Goal: Task Accomplishment & Management: Use online tool/utility

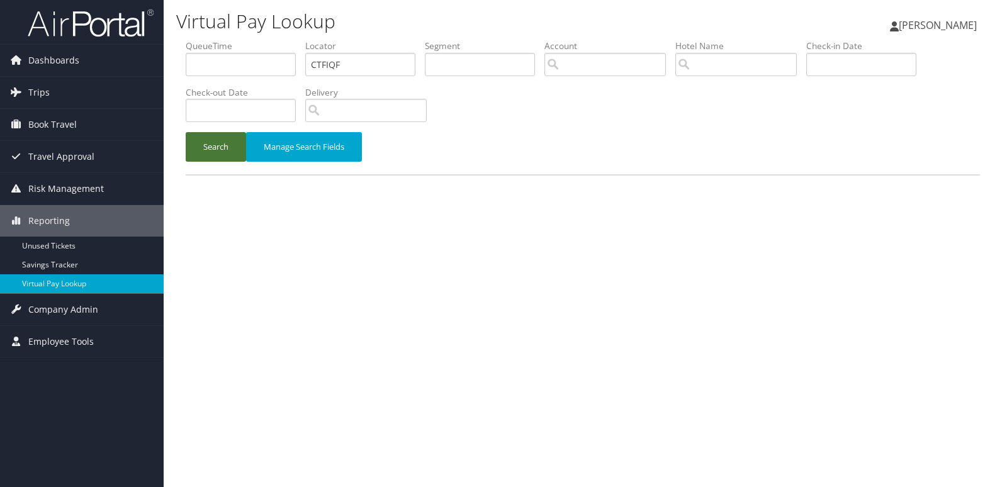
type input "CTFIQF"
click at [213, 152] on button "Search" at bounding box center [216, 147] width 60 height 30
click at [355, 55] on input "text" at bounding box center [360, 64] width 110 height 23
paste input "CTFIQF"
type input "CTFIQF"
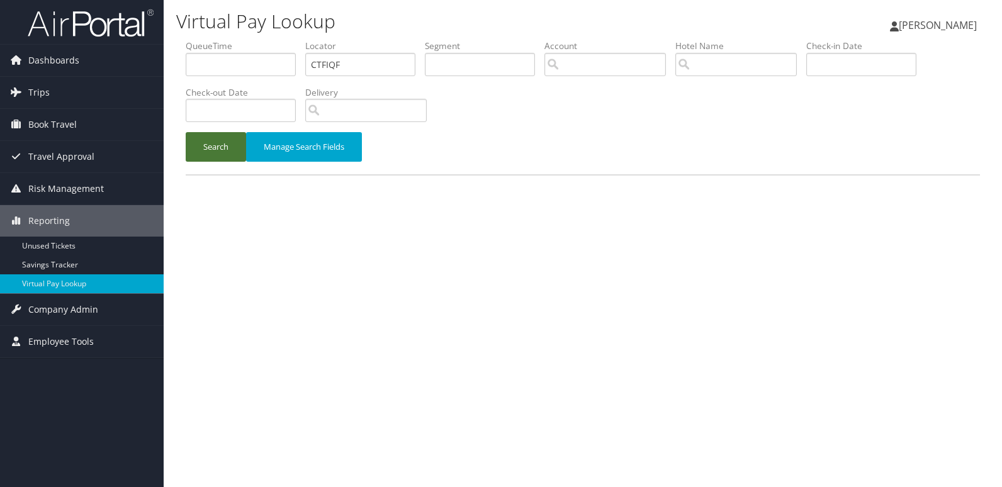
click at [215, 138] on button "Search" at bounding box center [216, 147] width 60 height 30
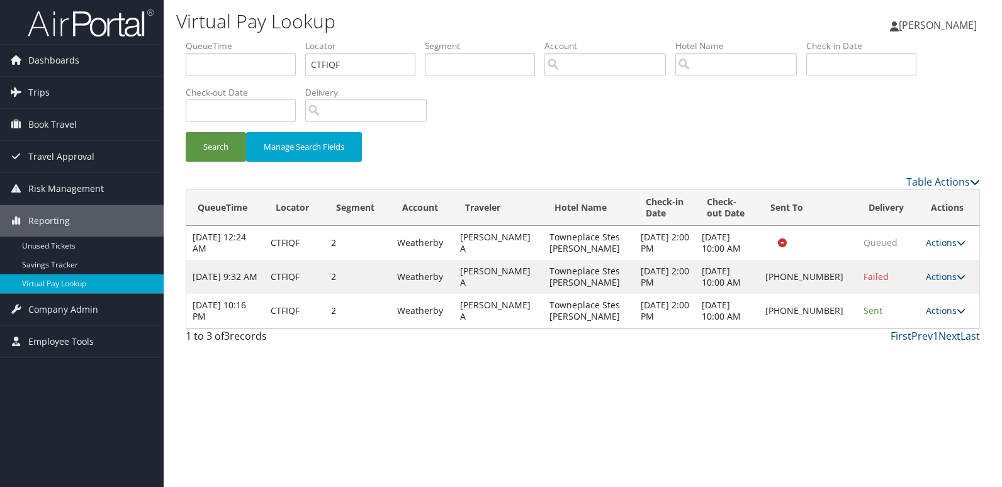
click at [951, 305] on link "Actions" at bounding box center [946, 311] width 40 height 12
click at [916, 349] on link "Logs" at bounding box center [903, 350] width 108 height 21
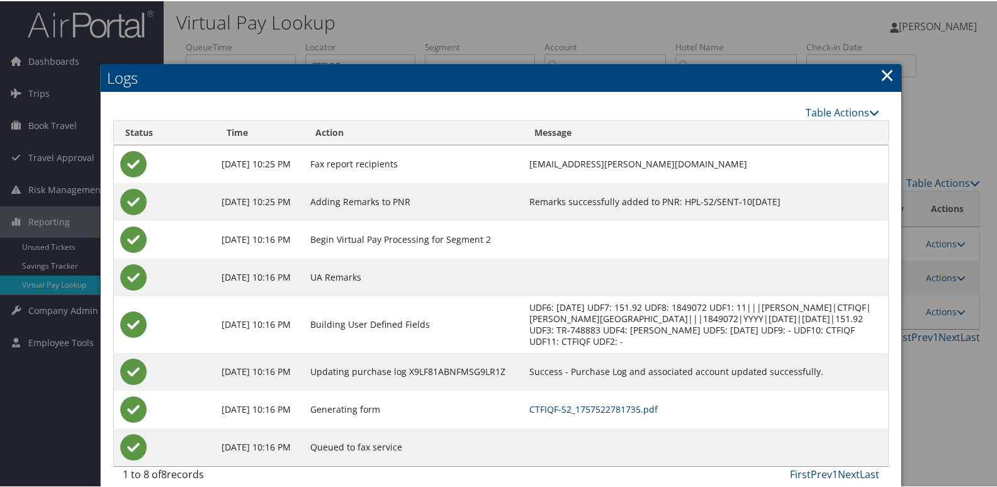
click at [620, 405] on link "CTFIQF-S2_1757522781735.pdf" at bounding box center [593, 408] width 128 height 12
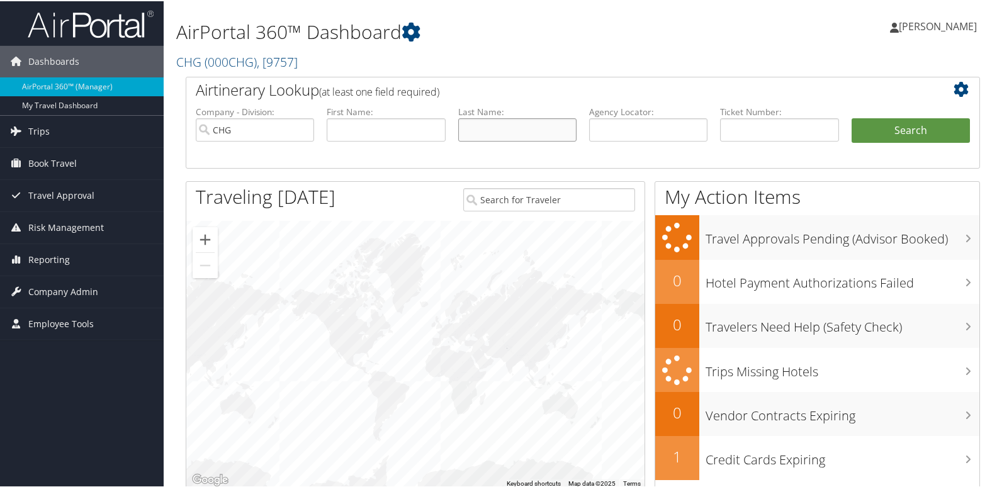
click at [479, 129] on input "text" at bounding box center [517, 128] width 118 height 23
click at [378, 128] on input "text" at bounding box center [386, 128] width 118 height 23
paste input "Elliott, Leighton A"
type input "Elliott, Leighton A"
click at [488, 132] on input "text" at bounding box center [517, 128] width 118 height 23
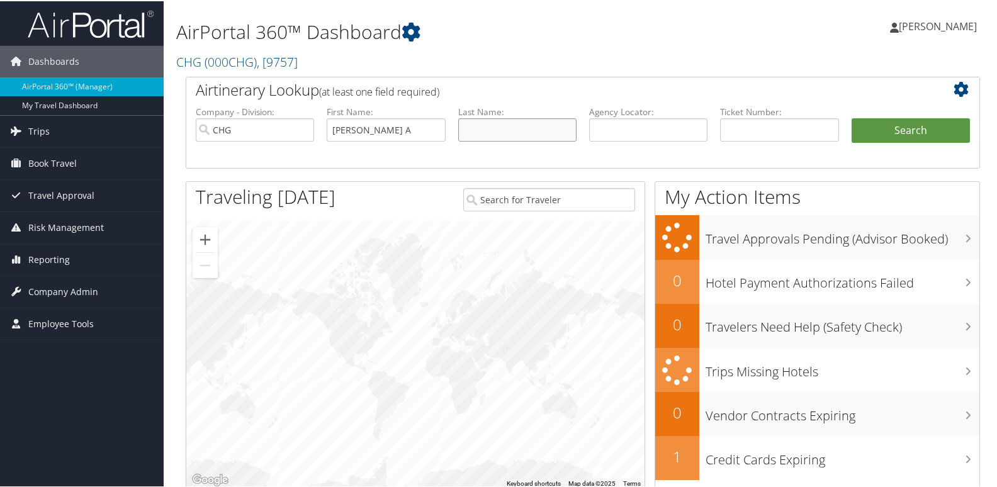
paste input "Elliott, Leighton A"
type input "Elliott, Leighton A"
drag, startPoint x: 359, startPoint y: 133, endPoint x: 201, endPoint y: 128, distance: 158.1
click at [202, 129] on ul "Company - Division: CHG First Name: Elliott, Leighton A Last Name: Elliott, Lei…" at bounding box center [582, 135] width 787 height 63
click at [385, 132] on input "Leighton A" at bounding box center [386, 128] width 118 height 23
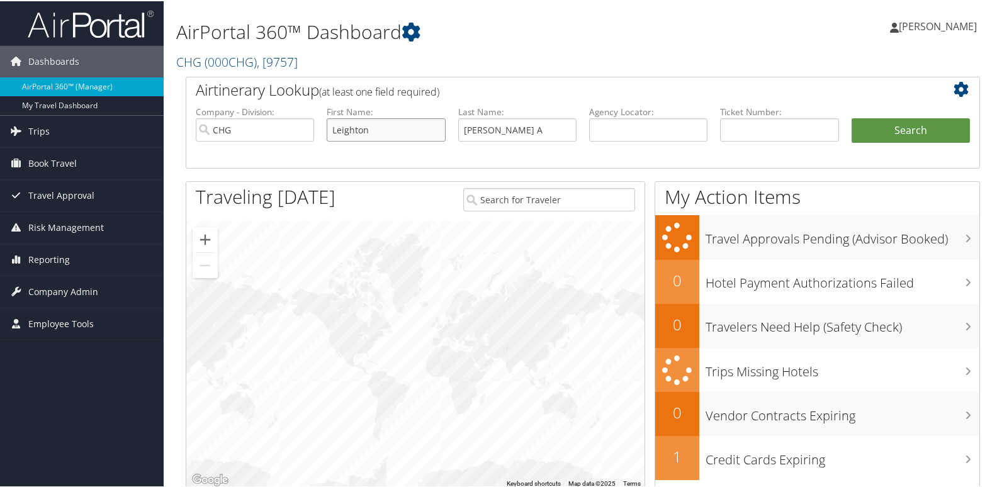
type input "Leighton"
drag, startPoint x: 485, startPoint y: 132, endPoint x: 639, endPoint y: 135, distance: 154.3
click at [639, 135] on ul "Company - Division: CHG First Name: Leighton Last Name: Elliott, Leighton A Age…" at bounding box center [582, 135] width 787 height 63
type input "Elliott"
click at [882, 127] on button "Search" at bounding box center [911, 129] width 118 height 25
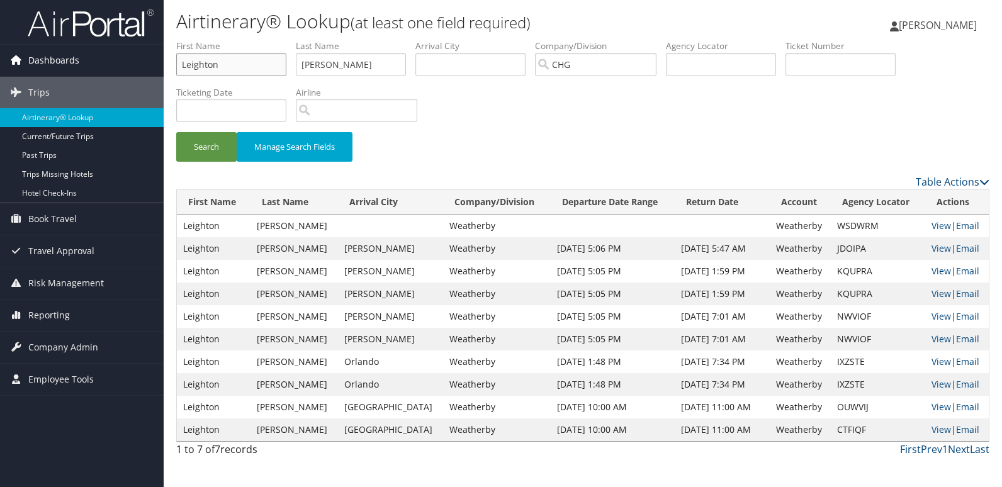
drag, startPoint x: 132, startPoint y: 64, endPoint x: 89, endPoint y: 64, distance: 43.4
click at [89, 64] on div "Dashboards AirPortal 360™ (Manager) My Travel Dashboard Trips Airtinerary® Look…" at bounding box center [501, 243] width 1002 height 487
paste input "Dellinger, Caryl"
type input "Dellinger, Caryl"
drag, startPoint x: 365, startPoint y: 65, endPoint x: 234, endPoint y: 65, distance: 131.6
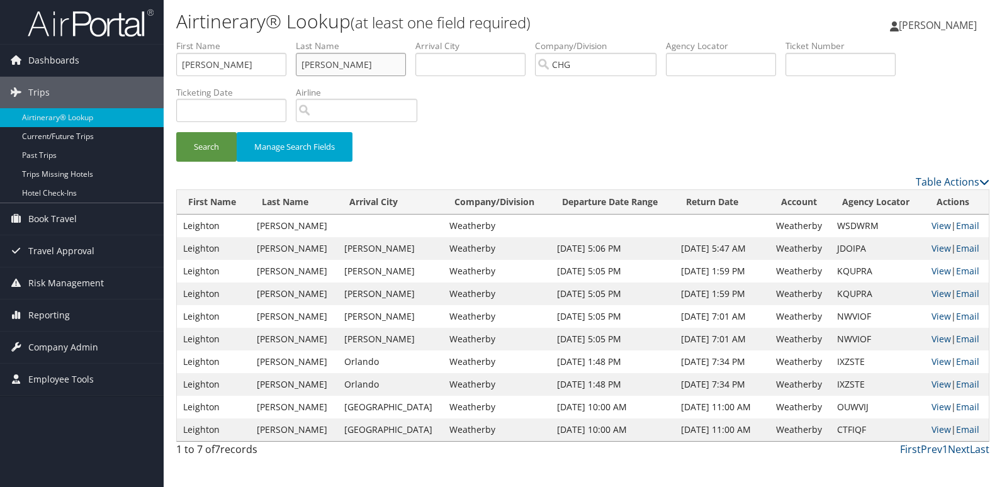
click at [234, 40] on ul "First Name Dellinger, Caryl Last Name Elliott Departure City Arrival City Compa…" at bounding box center [582, 40] width 813 height 0
paste input "Dellinger, Caryl"
type input "Dellinger, Caryl"
drag, startPoint x: 223, startPoint y: 65, endPoint x: 91, endPoint y: 60, distance: 131.6
click at [91, 60] on div "Dashboards AirPortal 360™ (Manager) My Travel Dashboard Trips Airtinerary® Look…" at bounding box center [501, 243] width 1002 height 487
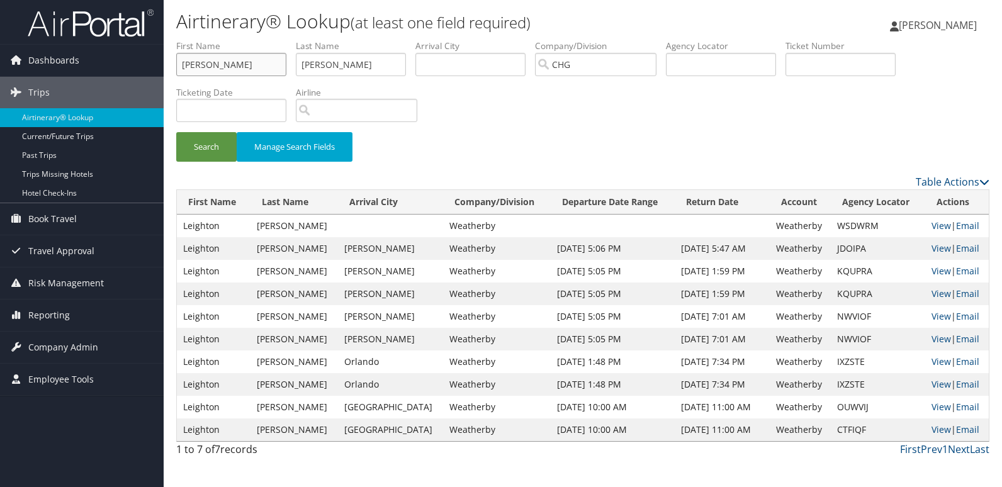
type input "Caryl"
drag, startPoint x: 340, startPoint y: 68, endPoint x: 474, endPoint y: 76, distance: 134.3
click at [474, 40] on ul "First Name Caryl Last Name Dellinger, Caryl Departure City Arrival City Company…" at bounding box center [582, 40] width 813 height 0
type input "Dellinger"
click at [206, 144] on button "Search" at bounding box center [206, 147] width 60 height 30
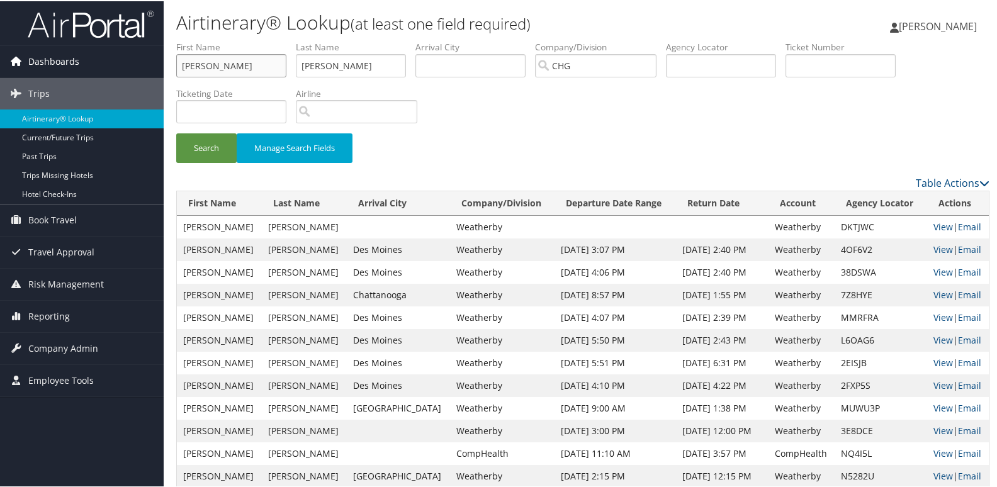
drag, startPoint x: 256, startPoint y: 67, endPoint x: 140, endPoint y: 69, distance: 115.2
paste input "Jagadeesan, Singaravelu"
type input "Jagadeesan, Singaravelu"
drag, startPoint x: 381, startPoint y: 60, endPoint x: 242, endPoint y: 57, distance: 138.5
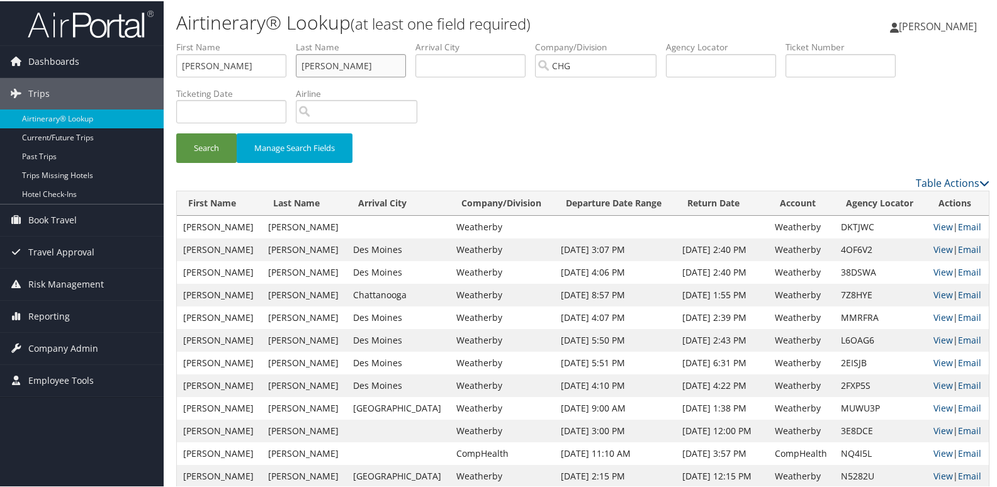
click at [252, 40] on ul "First Name Jagadeesan, Singaravelu Last Name Dellinger Departure City Arrival C…" at bounding box center [582, 40] width 813 height 0
paste input "Jagadeesan, Singaravelu"
type input "Jagadeesan, Singaravelu"
drag, startPoint x: 232, startPoint y: 67, endPoint x: 156, endPoint y: 57, distance: 76.1
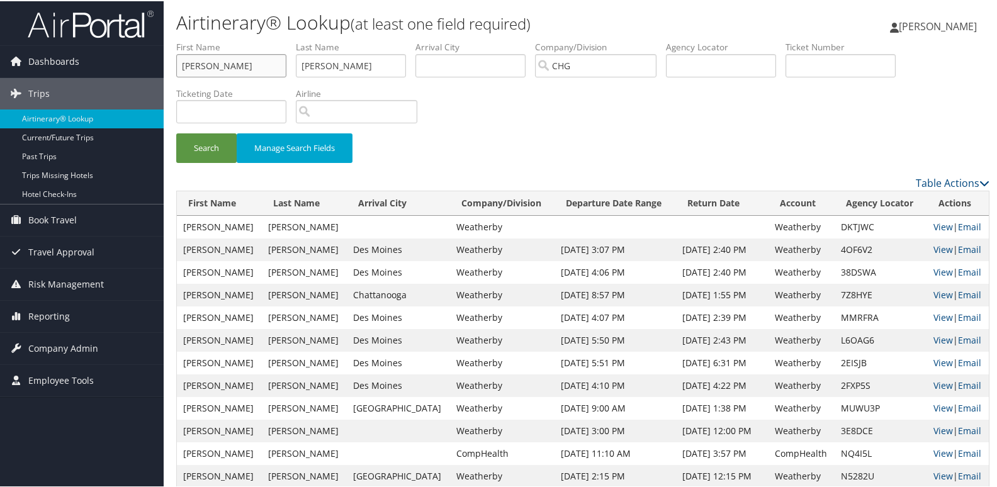
type input "Singaravelu"
drag, startPoint x: 351, startPoint y: 67, endPoint x: 451, endPoint y: 70, distance: 100.1
click at [451, 40] on ul "First Name Singaravelu Last Name Jagadeesan, Singaravelu Departure City Arrival…" at bounding box center [582, 40] width 813 height 0
type input "Jagadeesan"
click at [181, 151] on button "Search" at bounding box center [206, 147] width 60 height 30
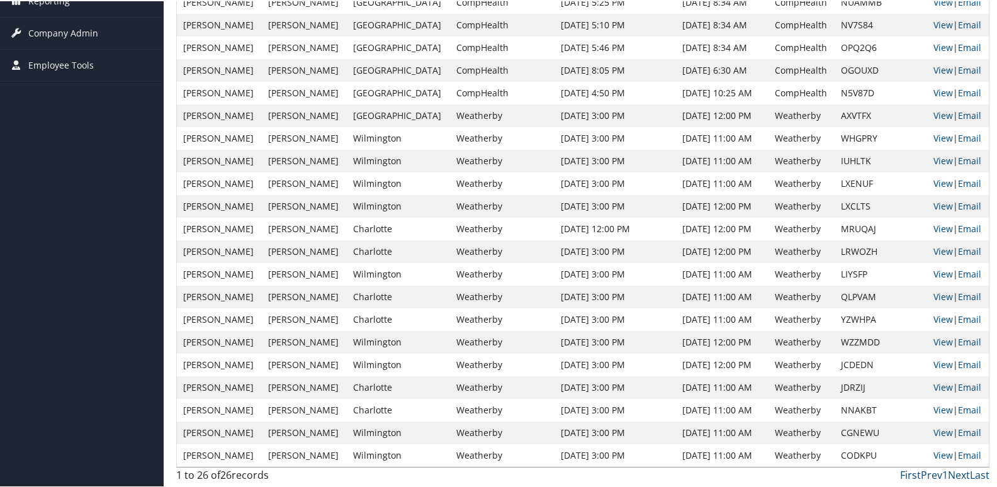
scroll to position [316, 0]
click at [680, 387] on td "Oct 30, 2023 11:00 AM" at bounding box center [722, 386] width 93 height 23
click at [836, 431] on td "CGNEWU" at bounding box center [881, 431] width 92 height 23
copy td "CGNEWU"
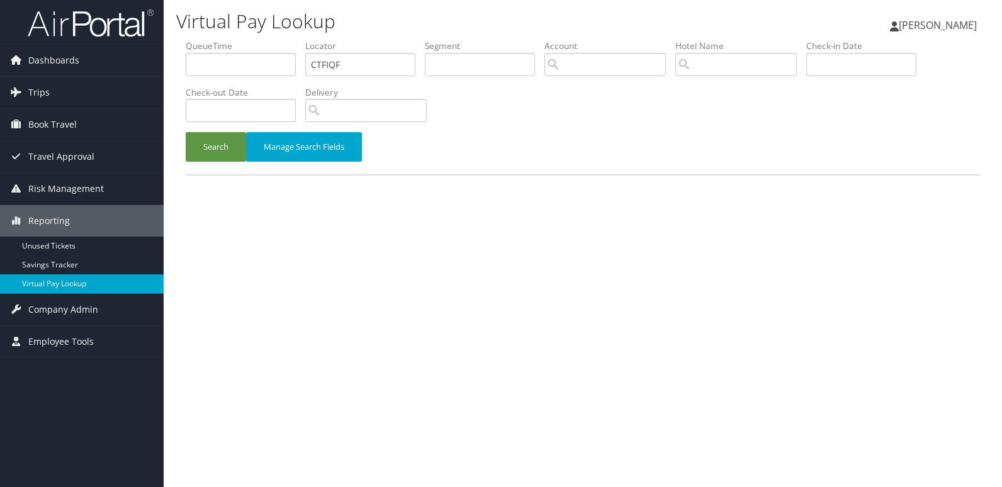
click at [333, 63] on input "CTFIQF" at bounding box center [360, 64] width 110 height 23
type input "EMVIKG"
click at [214, 150] on button "Search" at bounding box center [216, 147] width 60 height 30
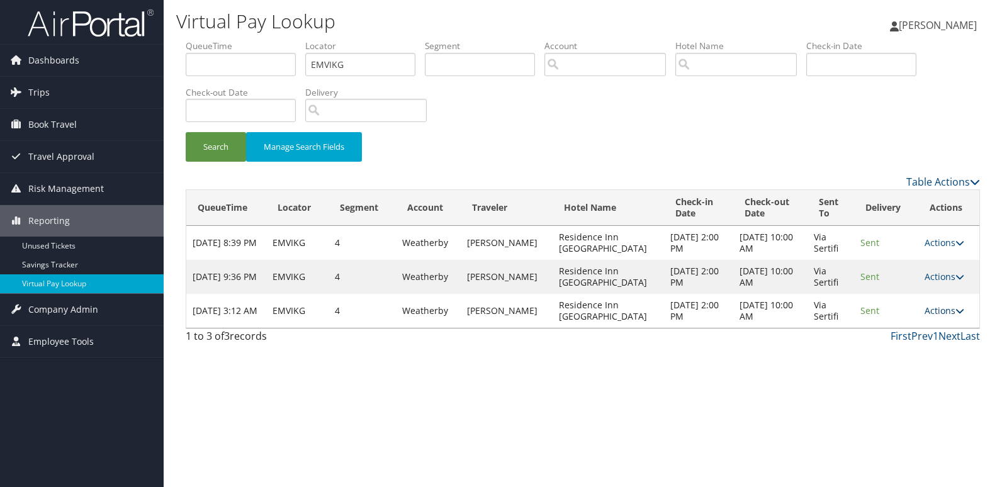
click at [955, 308] on icon at bounding box center [959, 311] width 9 height 9
click at [922, 346] on link "Logs" at bounding box center [918, 350] width 79 height 21
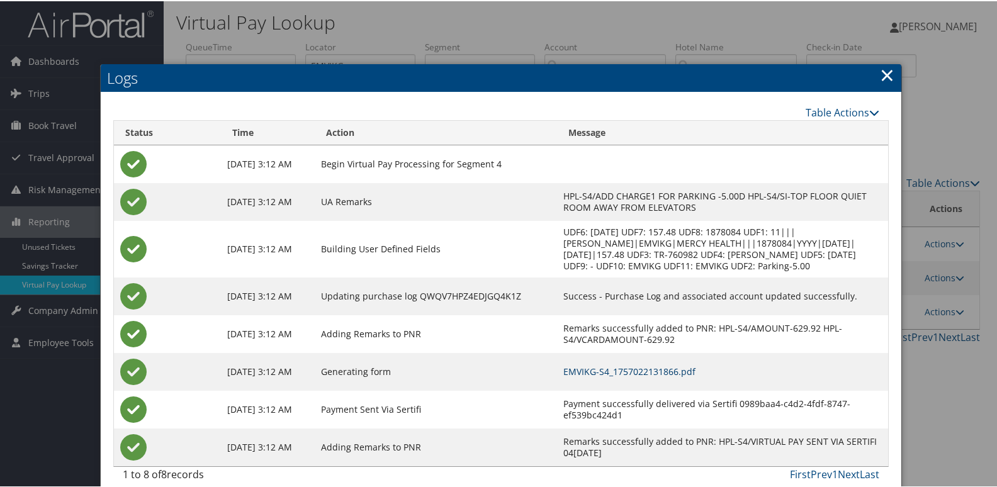
click at [682, 376] on link "EMVIKG-S4_1757022131866.pdf" at bounding box center [629, 370] width 132 height 12
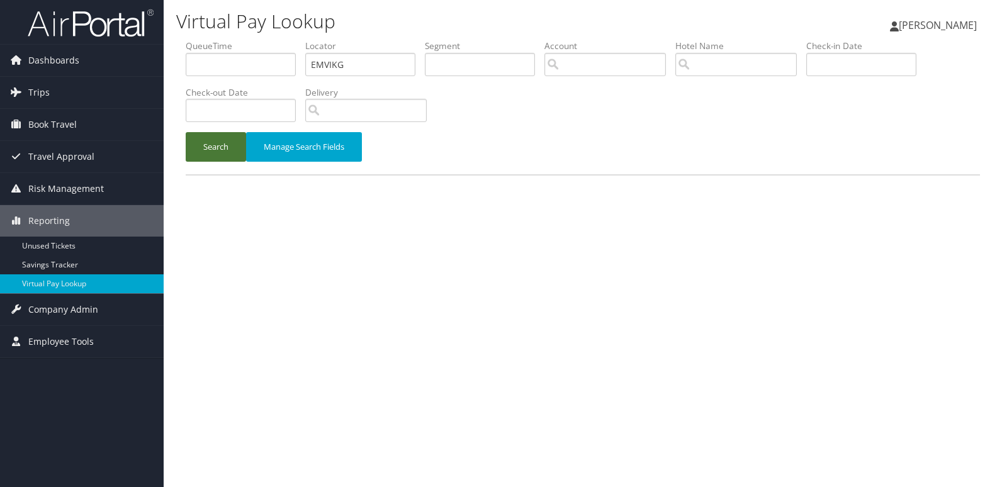
click at [213, 157] on button "Search" at bounding box center [216, 147] width 60 height 30
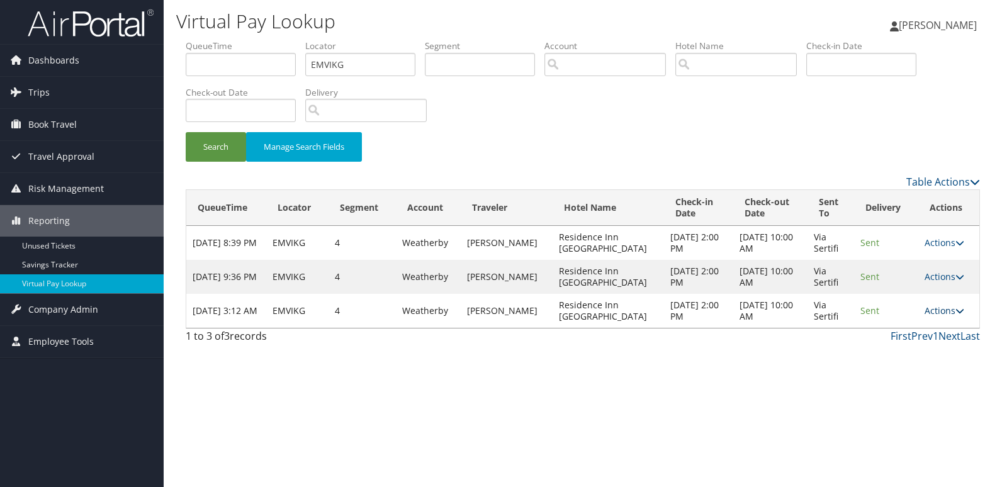
click at [961, 310] on icon at bounding box center [959, 311] width 9 height 9
click at [919, 341] on link "Logs" at bounding box center [918, 350] width 79 height 21
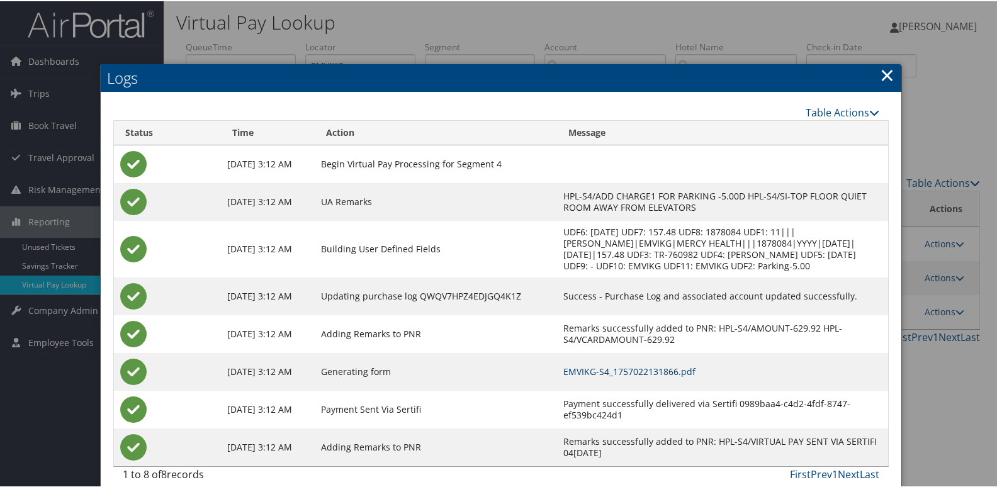
click at [638, 376] on link "EMVIKG-S4_1757022131866.pdf" at bounding box center [629, 370] width 132 height 12
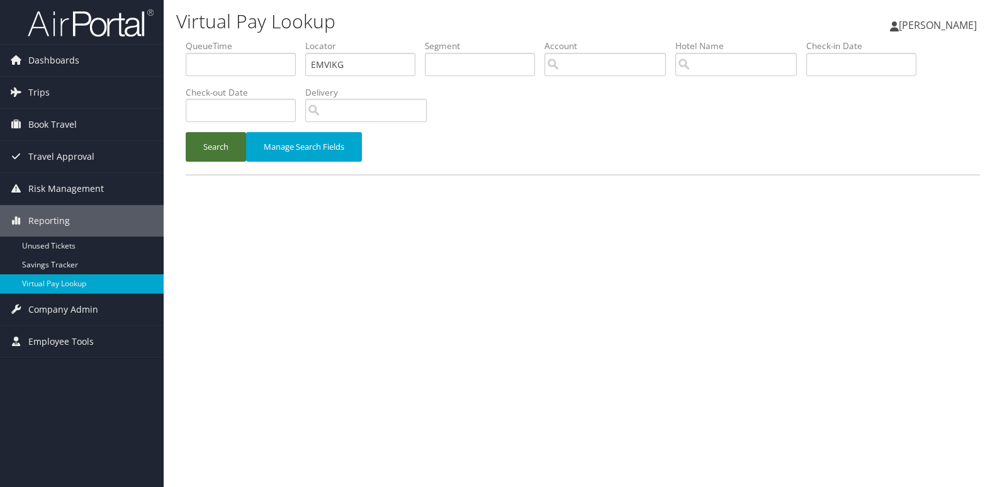
click at [223, 144] on button "Search" at bounding box center [216, 147] width 60 height 30
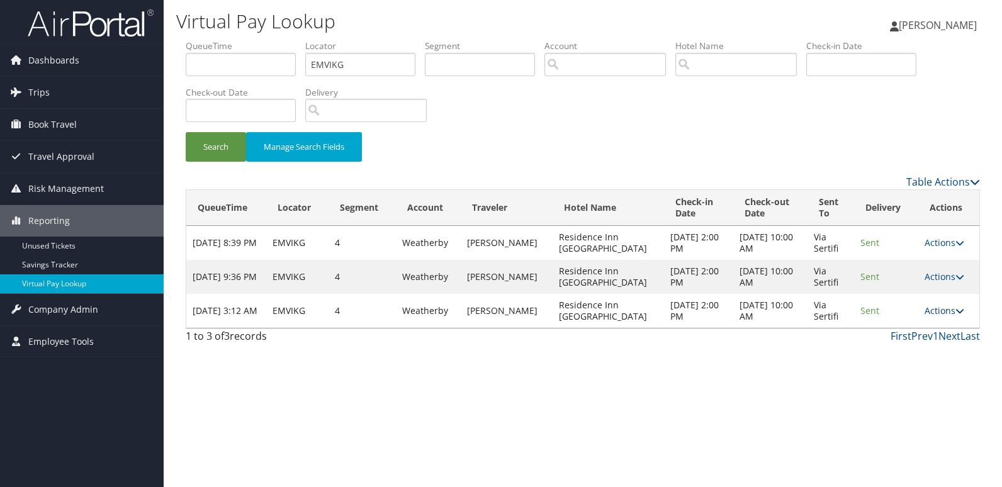
click at [957, 308] on icon at bounding box center [959, 311] width 9 height 9
click at [918, 330] on link "Resend" at bounding box center [918, 328] width 79 height 21
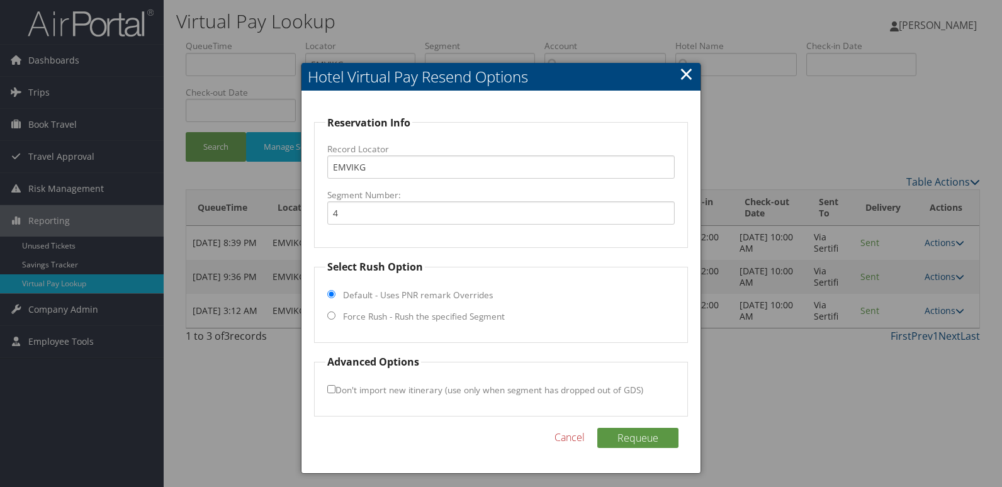
click at [364, 317] on label "Force Rush - Rush the specified Segment" at bounding box center [424, 316] width 162 height 13
click at [335, 317] on input "Force Rush - Rush the specified Segment" at bounding box center [331, 316] width 8 height 8
radio input "true"
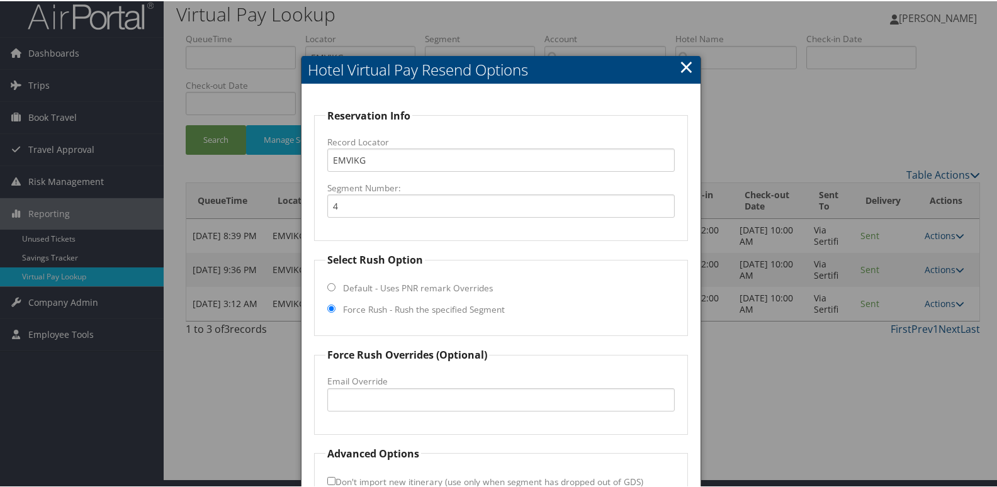
scroll to position [86, 0]
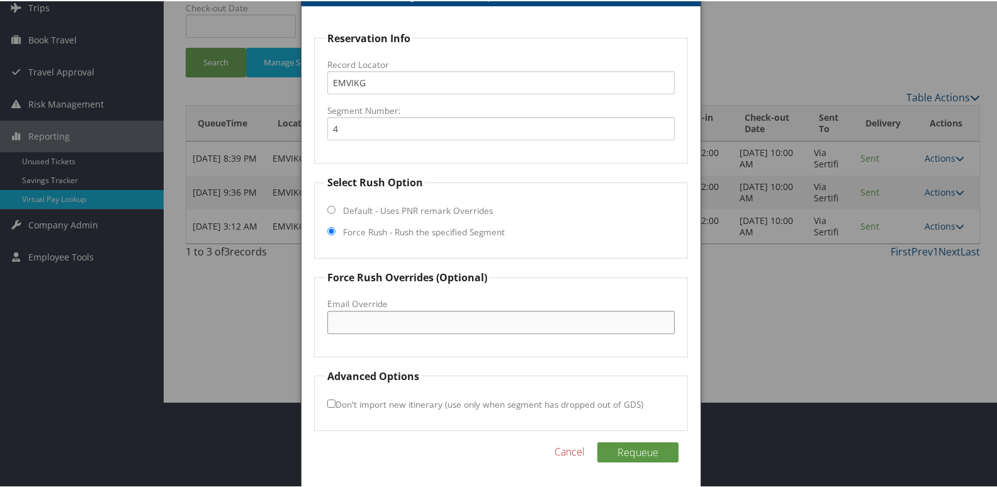
click at [394, 315] on input "Email Override" at bounding box center [501, 321] width 348 height 23
drag, startPoint x: 363, startPoint y: 325, endPoint x: 685, endPoint y: 353, distance: 322.9
click at [685, 353] on div "Reservation Info Record Locator EMVIKG Segment Number: 4 Select Rush Option Def…" at bounding box center [502, 246] width 400 height 481
type input "[PERSON_NAME][EMAIL_ADDRESS][PERSON_NAME][DOMAIN_NAME]"
drag, startPoint x: 470, startPoint y: 304, endPoint x: 295, endPoint y: 308, distance: 174.4
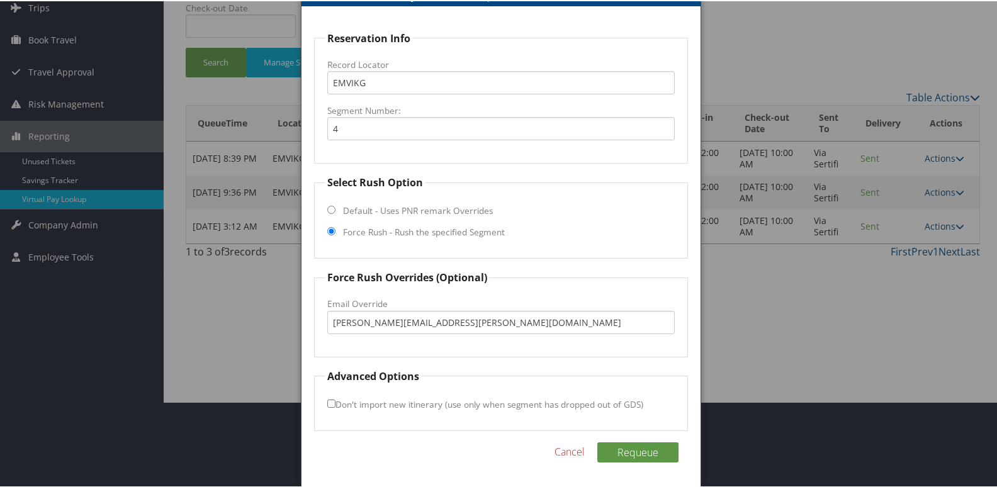
click at [295, 308] on body "Menu Dashboards ► AirPortal 360™ (Manager) My Travel Dashboard Trips ► Airtiner…" at bounding box center [501, 157] width 1002 height 487
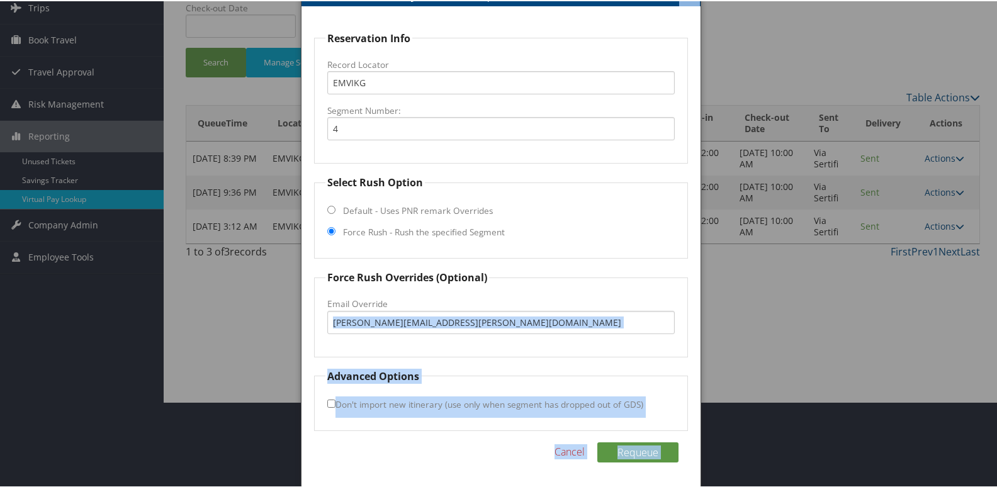
click at [522, 323] on input "[PERSON_NAME][EMAIL_ADDRESS][PERSON_NAME][DOMAIN_NAME]" at bounding box center [501, 321] width 348 height 23
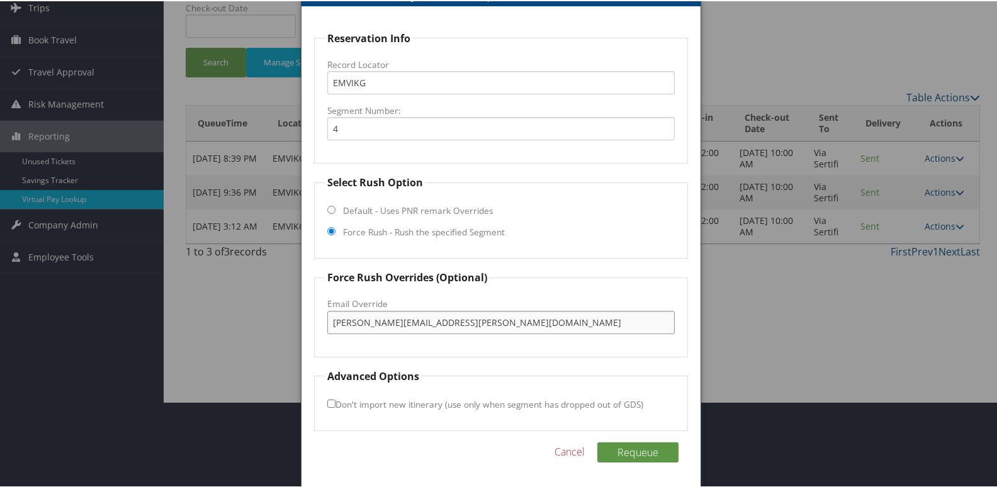
drag, startPoint x: 529, startPoint y: 322, endPoint x: 212, endPoint y: 322, distance: 317.2
click at [212, 322] on body "Menu Dashboards ► AirPortal 360™ (Manager) My Travel Dashboard Trips ► Airtiner…" at bounding box center [501, 157] width 1002 height 487
click at [631, 448] on button "Requeue" at bounding box center [637, 451] width 81 height 20
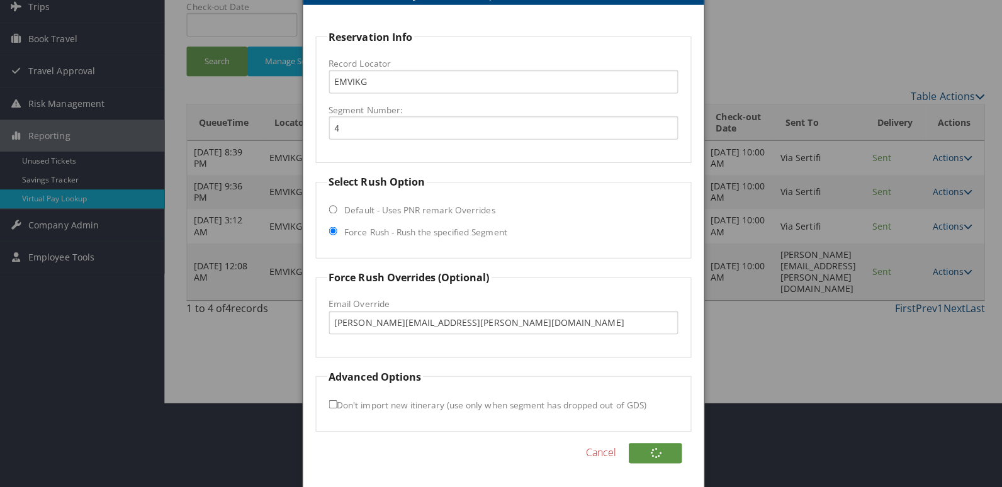
scroll to position [0, 0]
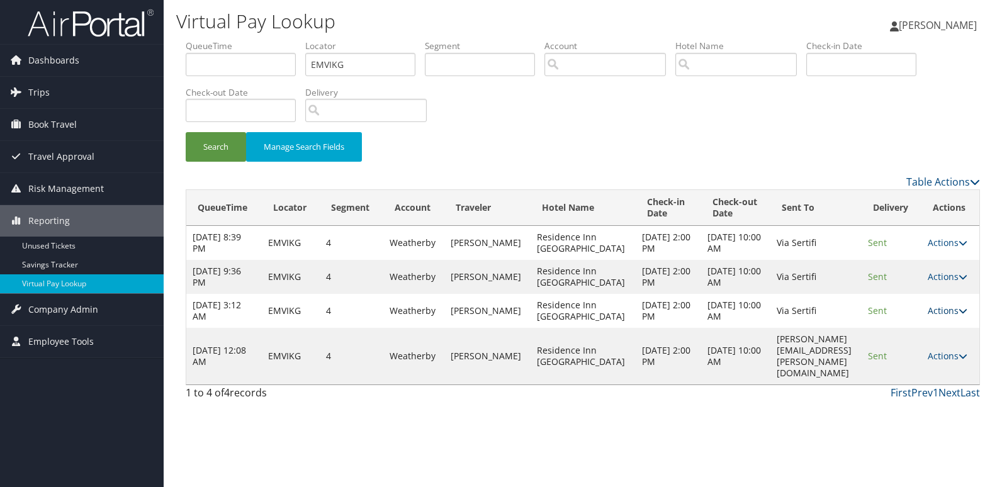
click at [964, 315] on icon at bounding box center [963, 311] width 9 height 9
click at [928, 388] on link "Logs" at bounding box center [927, 390] width 79 height 21
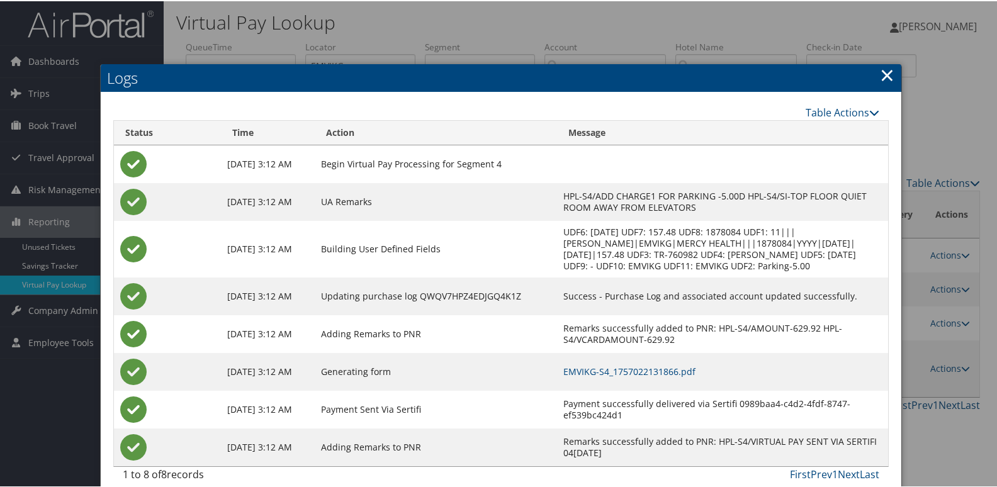
click at [882, 73] on link "×" at bounding box center [887, 73] width 14 height 25
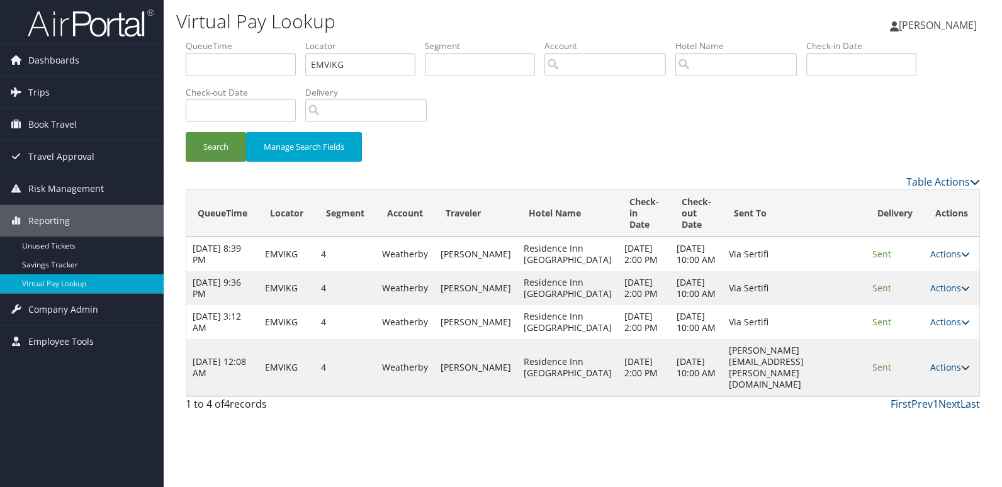
click at [967, 372] on icon at bounding box center [965, 367] width 9 height 9
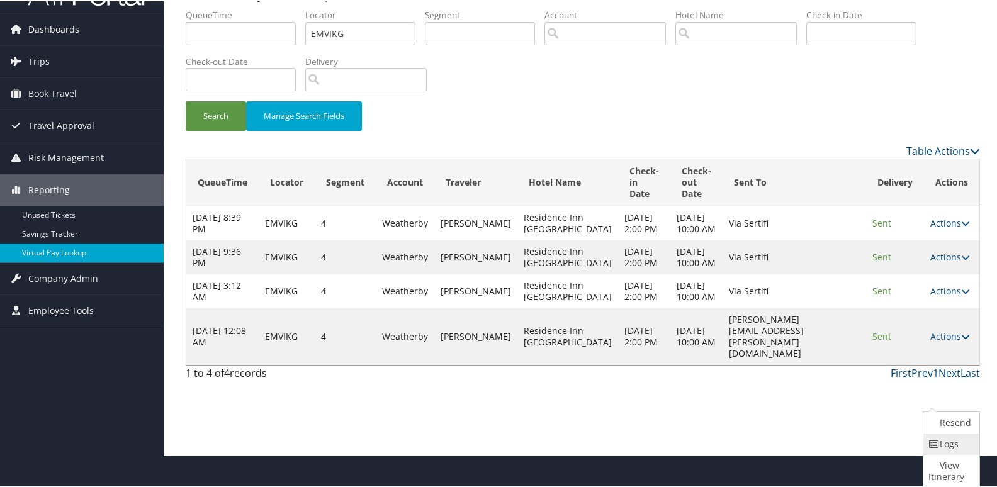
click at [935, 444] on icon at bounding box center [933, 443] width 11 height 9
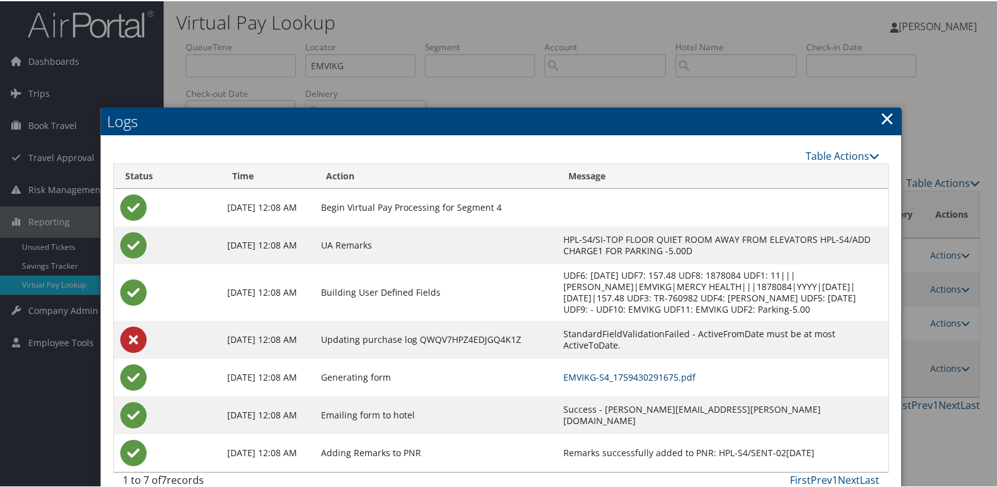
click at [581, 376] on link "EMVIKG-S4_1759430291675.pdf" at bounding box center [629, 376] width 132 height 12
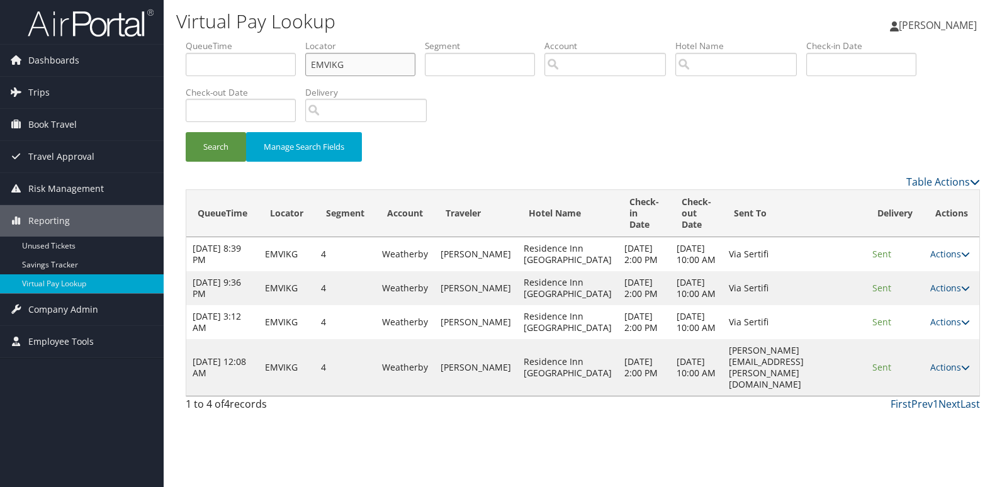
click at [333, 63] on input "EMVIKG" at bounding box center [360, 64] width 110 height 23
paste input "CGNEWU"
type input "CGNEWU"
click at [213, 146] on button "Search" at bounding box center [216, 147] width 60 height 30
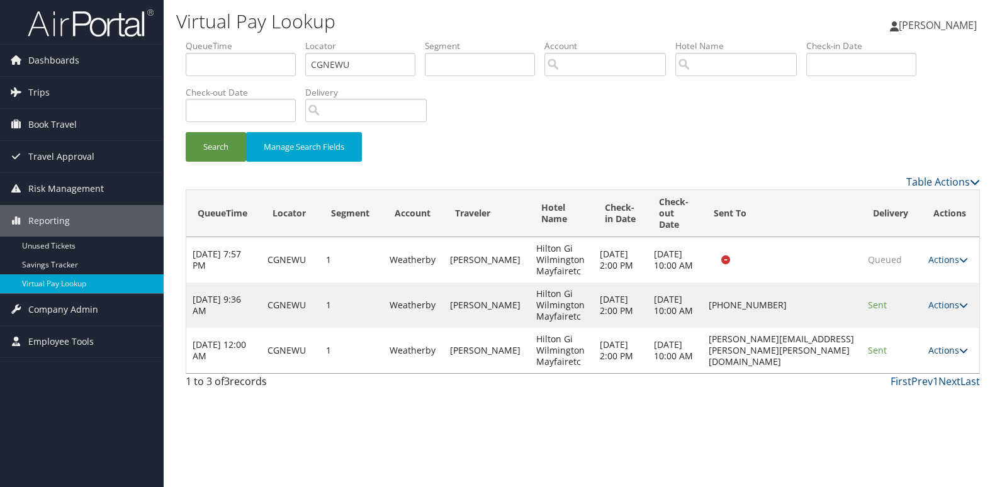
click at [966, 348] on icon at bounding box center [963, 350] width 9 height 9
click at [899, 388] on icon at bounding box center [895, 390] width 11 height 9
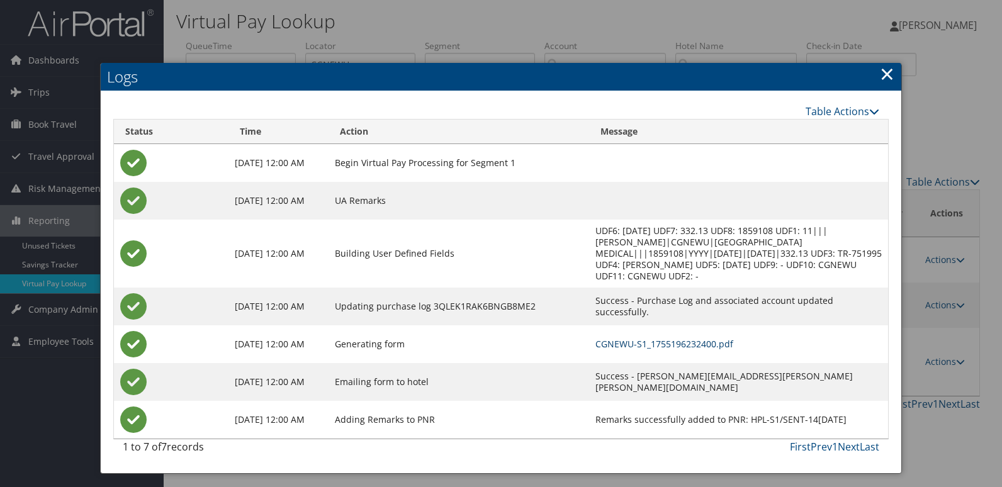
click at [654, 342] on link "CGNEWU-S1_1755196232400.pdf" at bounding box center [664, 344] width 138 height 12
